Goal: Information Seeking & Learning: Learn about a topic

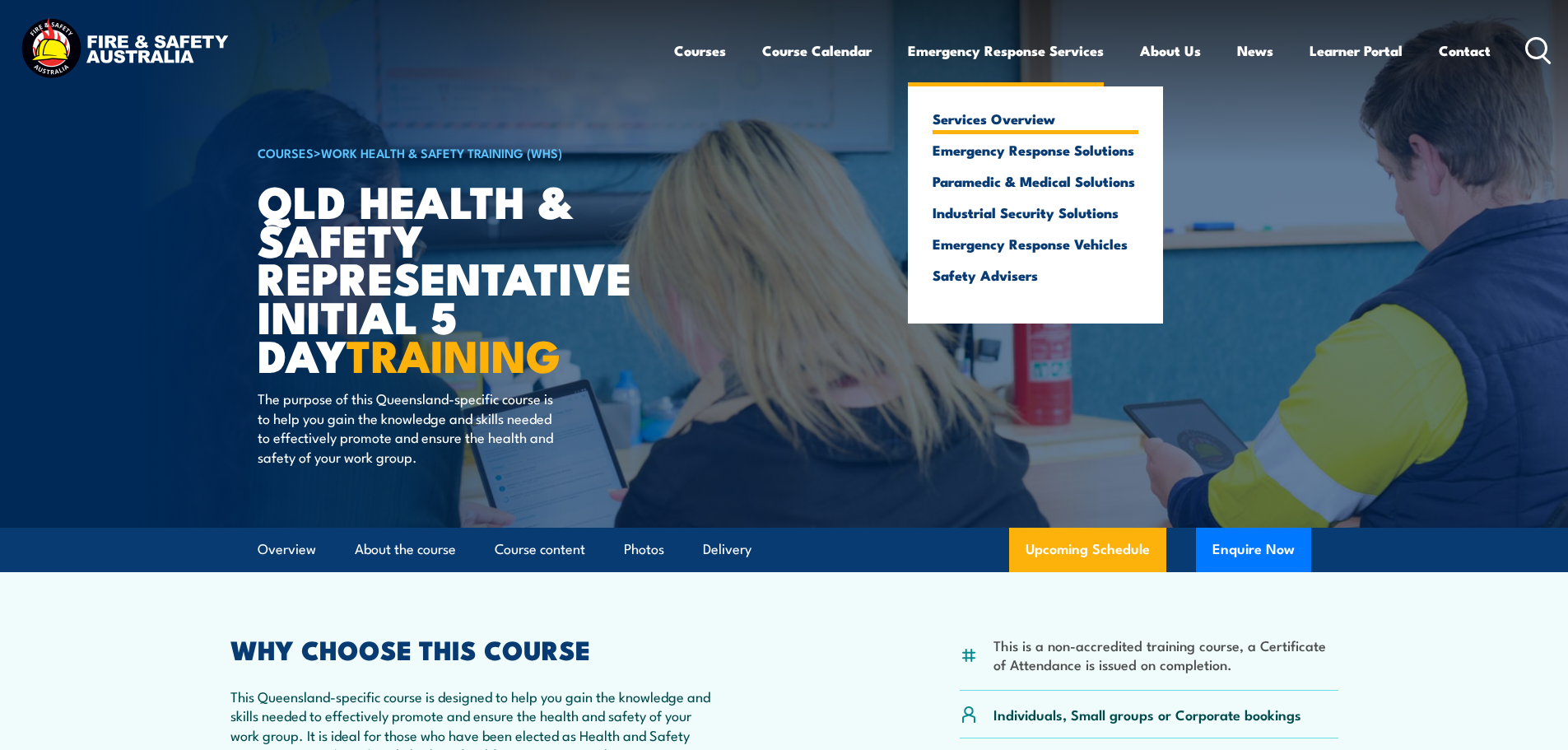
click at [988, 122] on link "Services Overview" at bounding box center [1035, 119] width 206 height 14
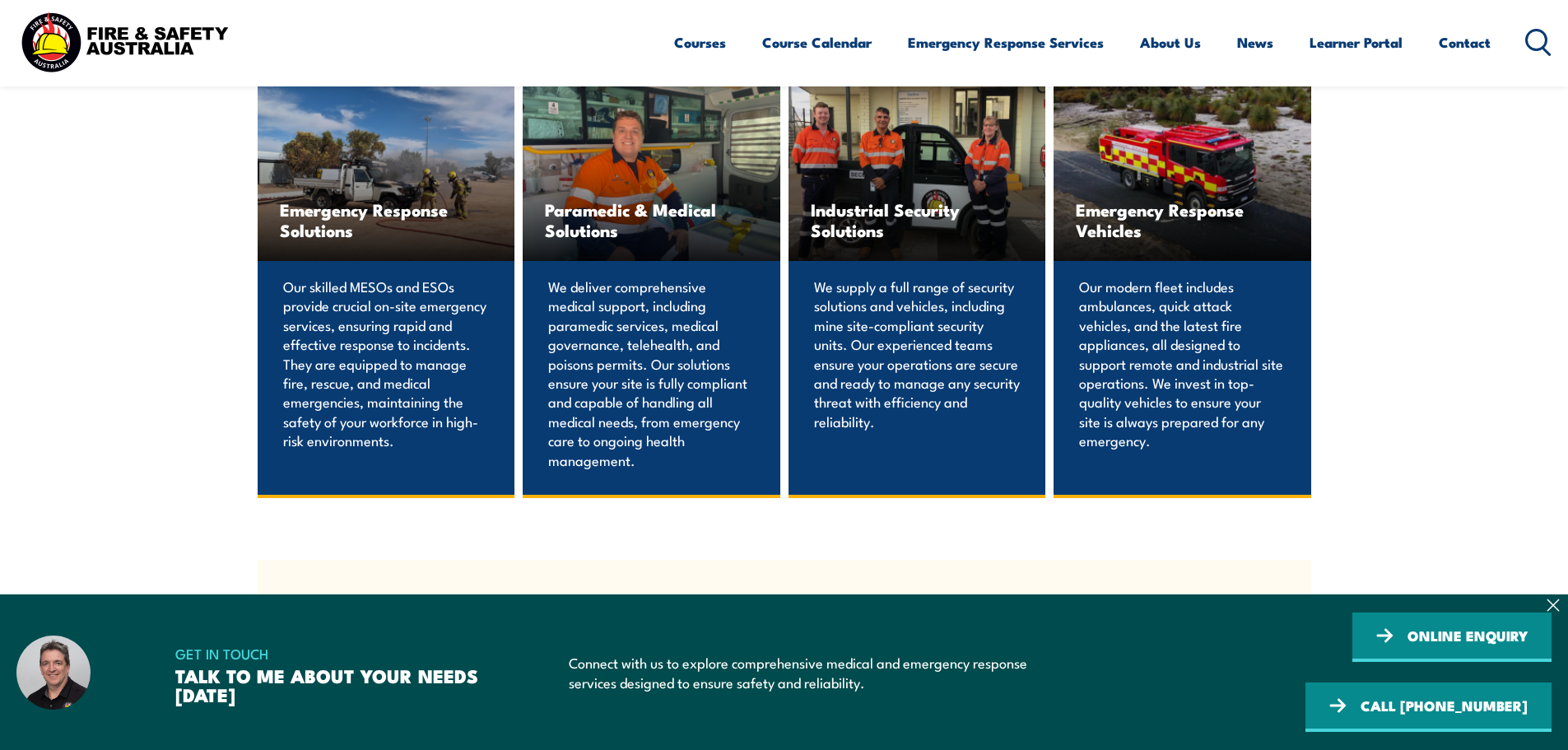
scroll to position [1234, 0]
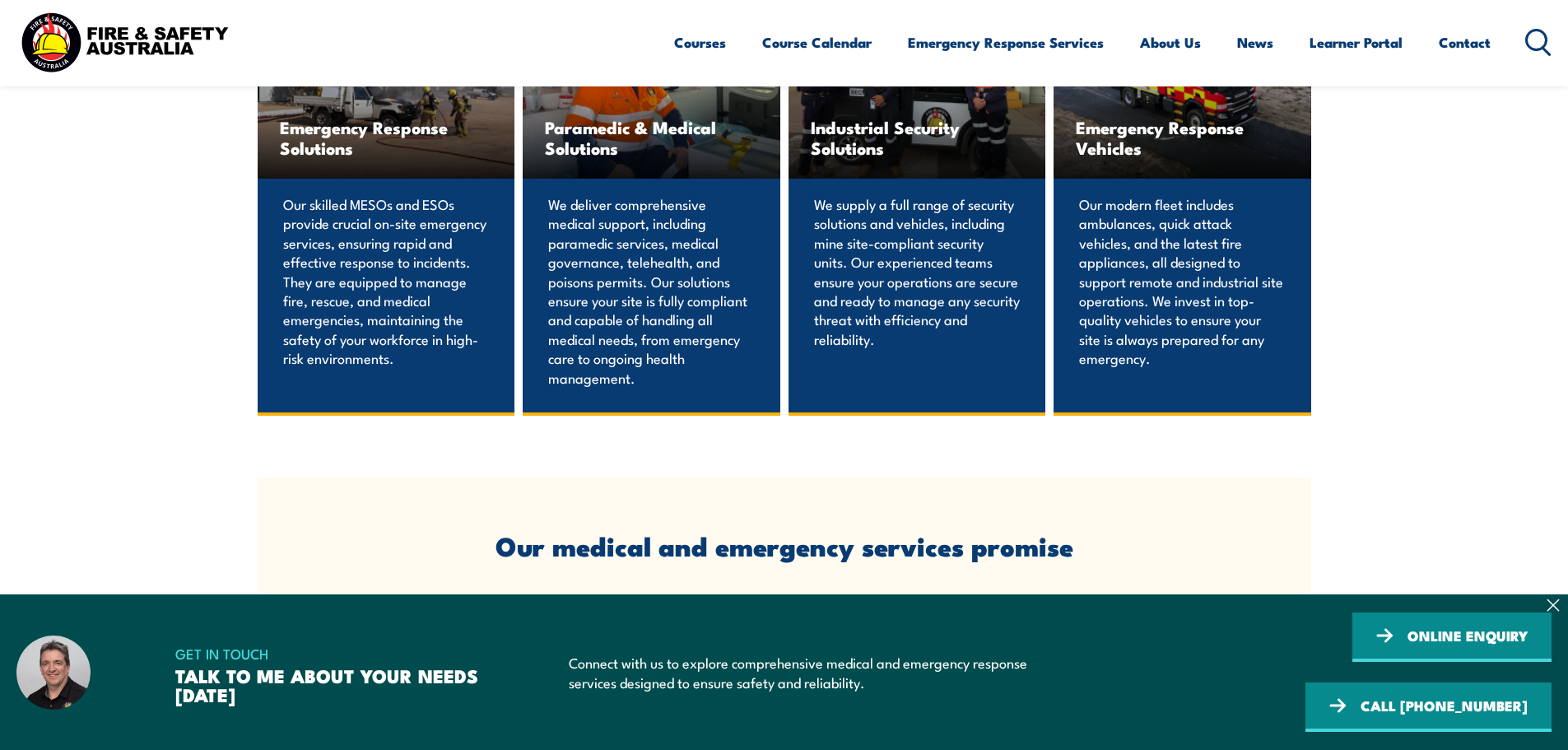
click at [376, 310] on p "Our skilled MESOs and ESOs provide crucial on-site emergency services, ensuring…" at bounding box center [386, 280] width 207 height 173
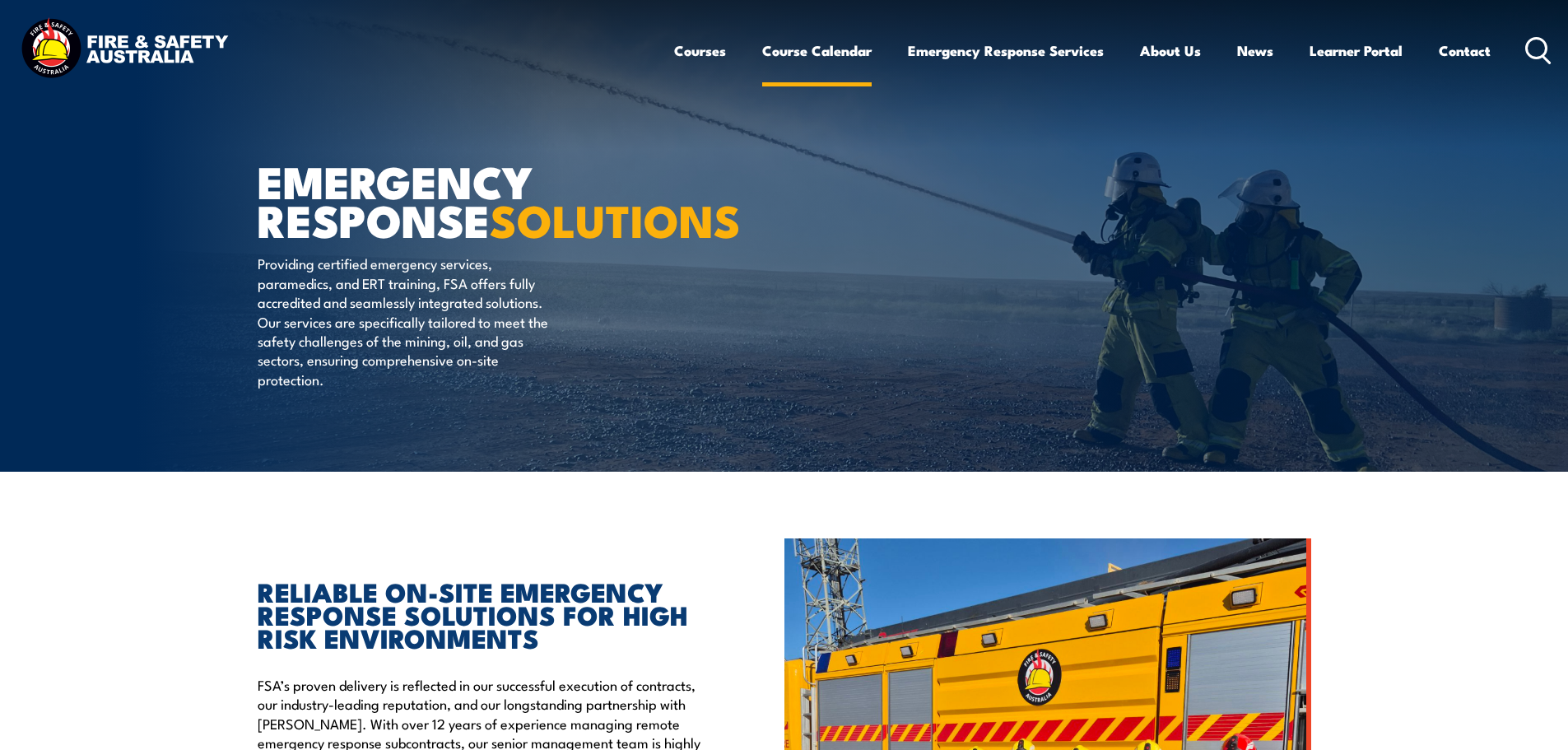
click at [801, 57] on link "Course Calendar" at bounding box center [817, 50] width 110 height 44
